Goal: Task Accomplishment & Management: Use online tool/utility

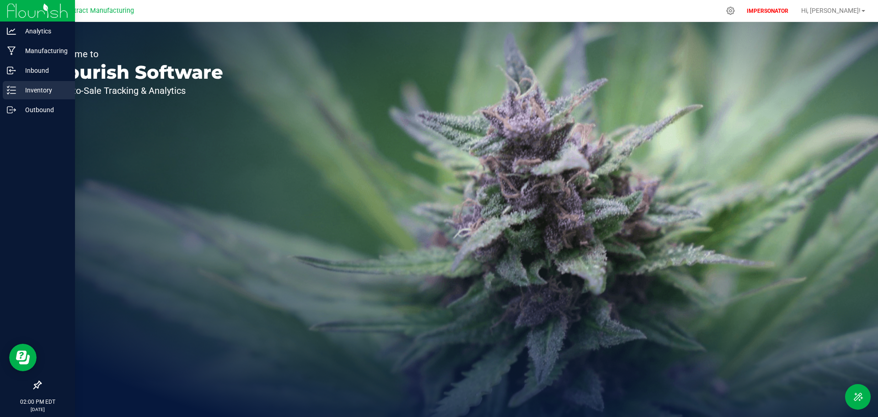
click at [42, 93] on p "Inventory" at bounding box center [43, 90] width 55 height 11
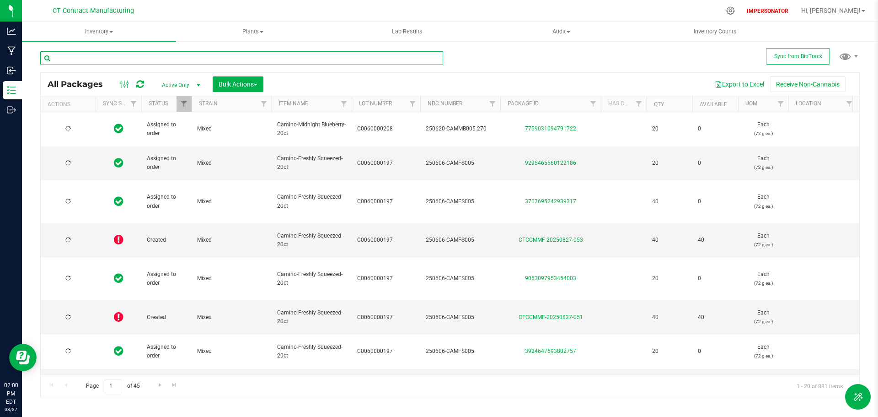
click at [68, 57] on input "text" at bounding box center [241, 58] width 403 height 14
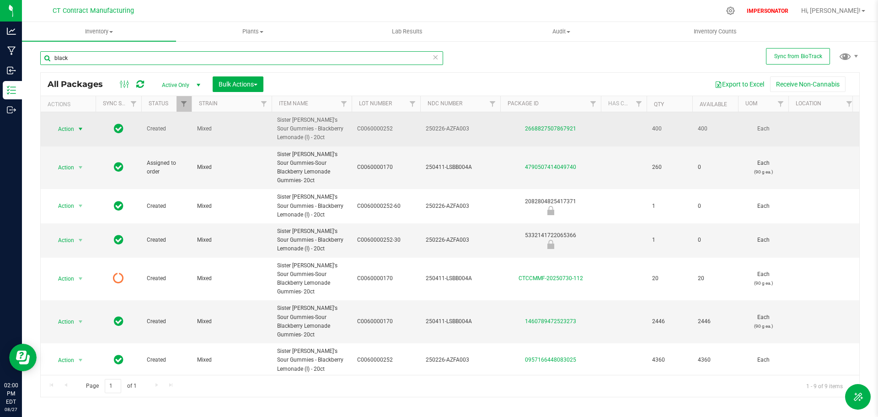
type input "black"
click at [63, 126] on span "Action" at bounding box center [62, 129] width 25 height 13
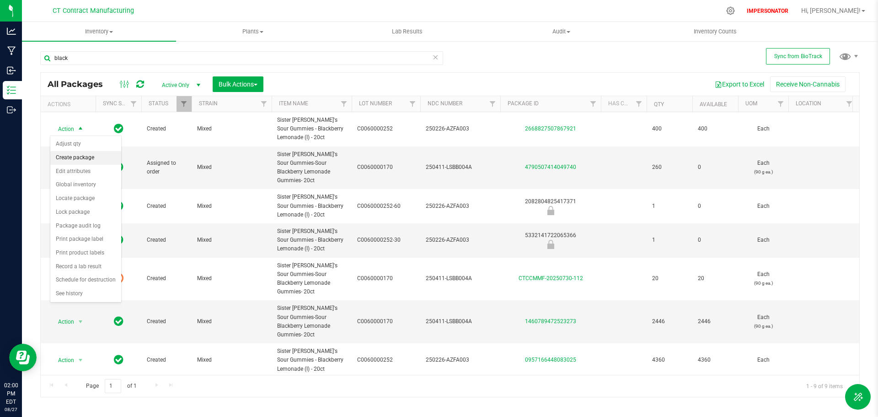
click at [72, 160] on li "Create package" at bounding box center [85, 158] width 71 height 14
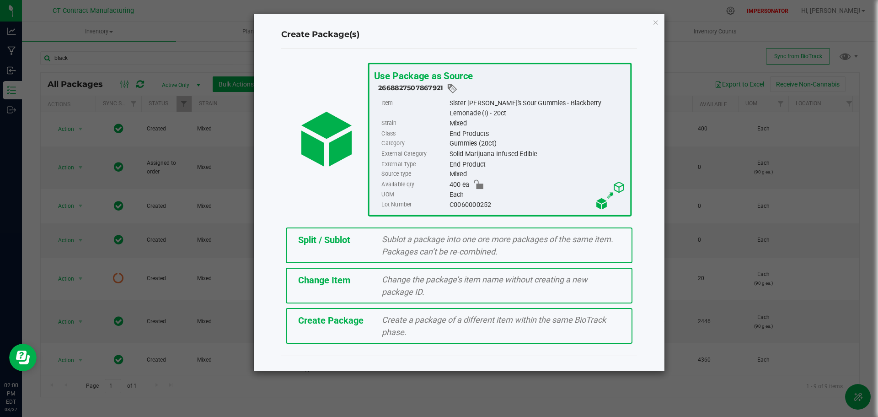
click at [457, 289] on div "Change the package’s item name without creating a new package ID." at bounding box center [501, 285] width 252 height 25
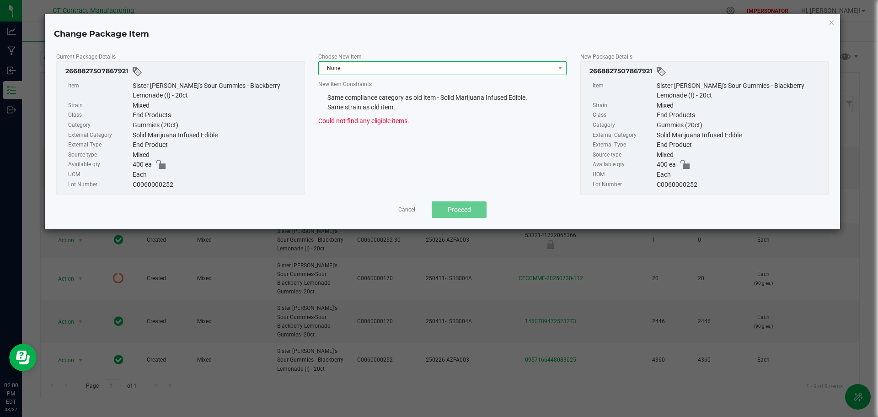
click at [353, 69] on span "None" at bounding box center [437, 68] width 236 height 13
click at [339, 107] on li "None" at bounding box center [442, 107] width 247 height 16
click at [137, 85] on div "Sister [PERSON_NAME]'s Sour Gummies - Blackberry Lemonade (I) - 20ct" at bounding box center [216, 91] width 167 height 20
click at [403, 208] on link "Cancel" at bounding box center [406, 210] width 17 height 8
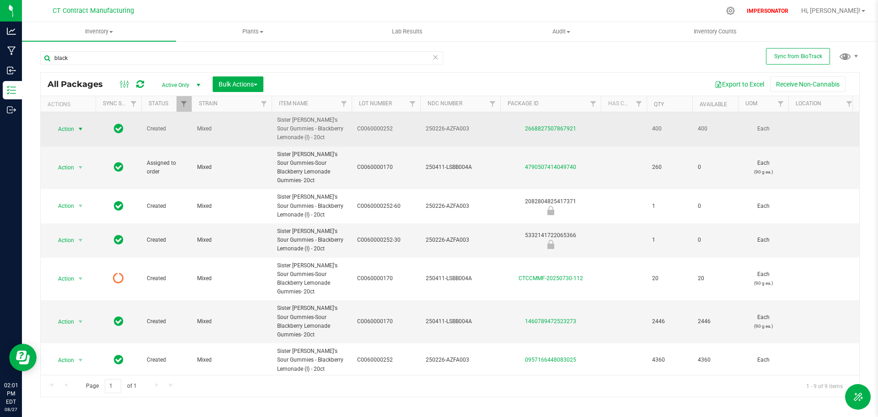
click at [74, 130] on span "Action" at bounding box center [62, 129] width 25 height 13
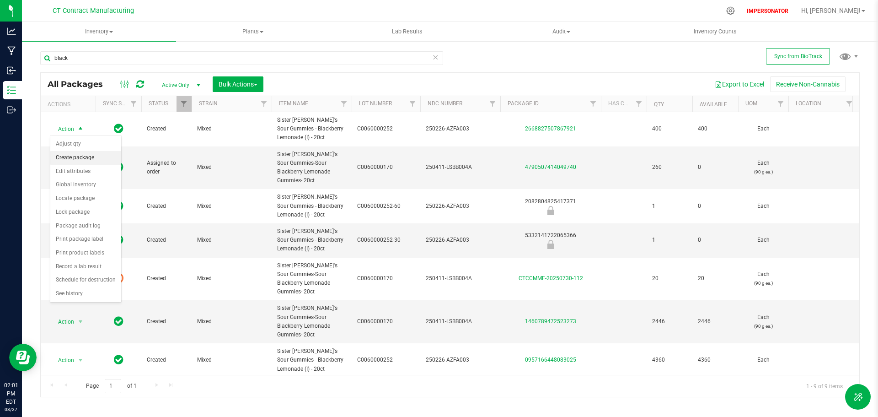
click at [61, 154] on li "Create package" at bounding box center [85, 158] width 71 height 14
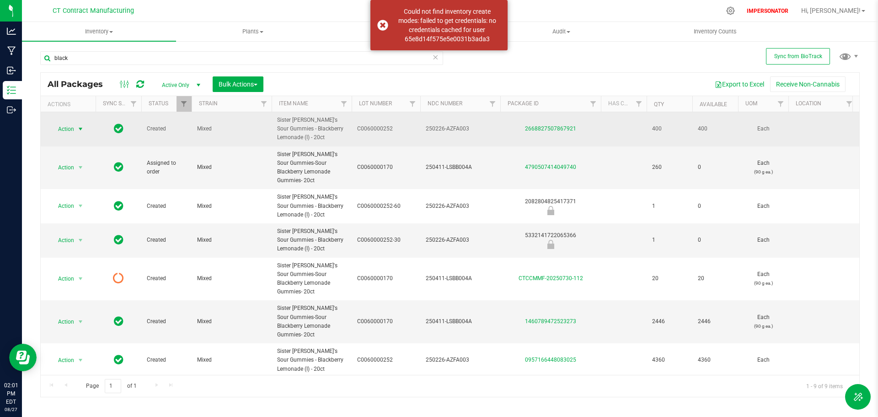
click at [75, 122] on td "Action Action Adjust qty Create package Edit attributes Global inventory Locate…" at bounding box center [68, 129] width 55 height 34
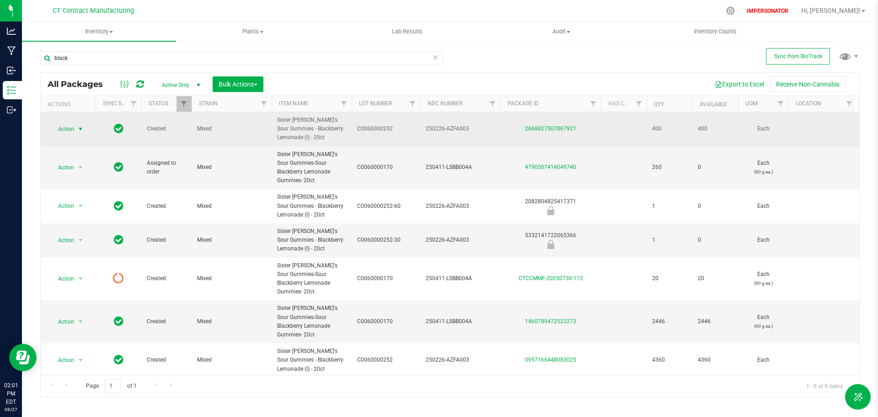
click at [66, 126] on span "Action" at bounding box center [62, 129] width 25 height 13
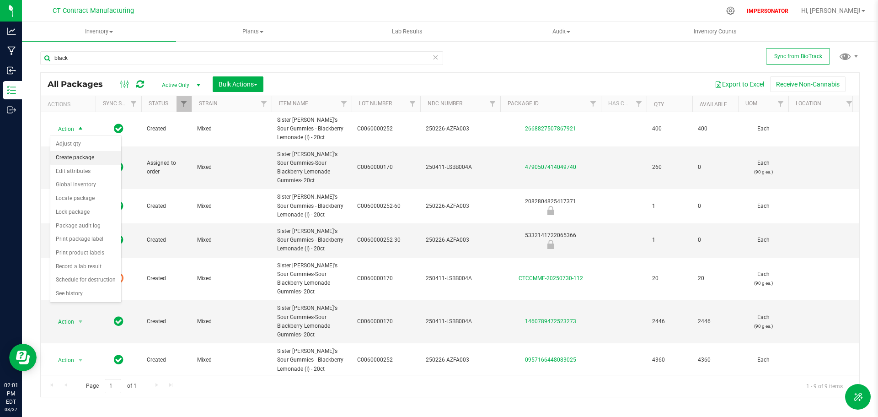
click at [71, 156] on li "Create package" at bounding box center [85, 158] width 71 height 14
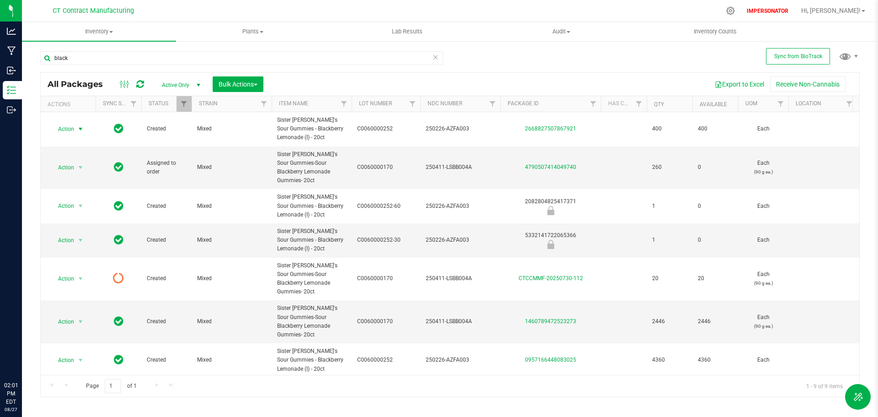
click at [66, 131] on span "Action" at bounding box center [62, 129] width 25 height 13
click at [73, 159] on li "Create package" at bounding box center [69, 163] width 39 height 25
